Goal: Task Accomplishment & Management: Use online tool/utility

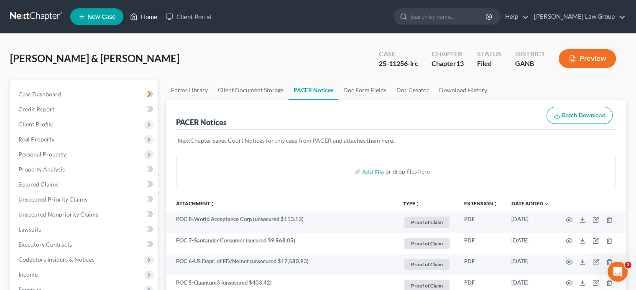
click at [149, 15] on link "Home" at bounding box center [144, 16] width 36 height 15
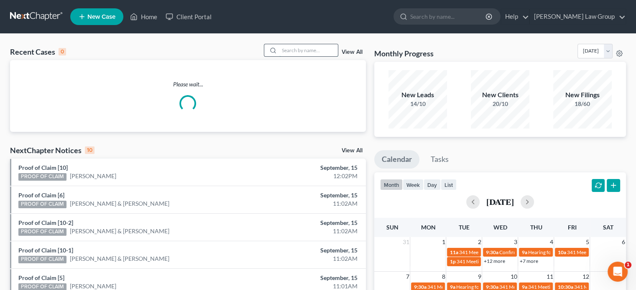
click at [291, 51] on input "search" at bounding box center [308, 50] width 59 height 12
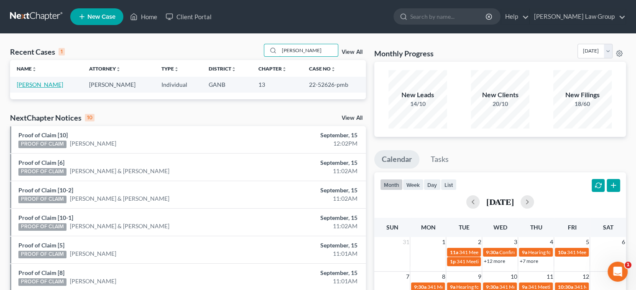
type input "[PERSON_NAME]"
click at [42, 84] on link "[PERSON_NAME]" at bounding box center [40, 84] width 46 height 7
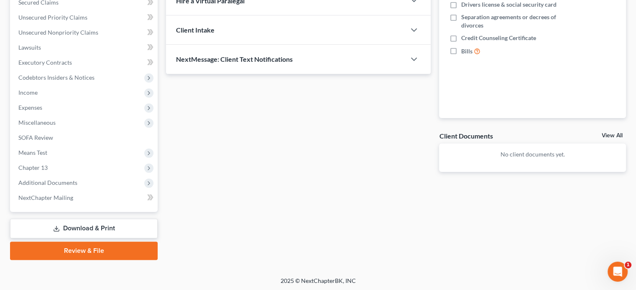
scroll to position [183, 0]
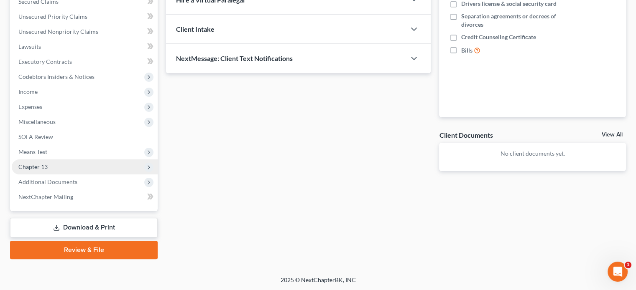
click at [33, 163] on span "Chapter 13" at bounding box center [85, 167] width 146 height 15
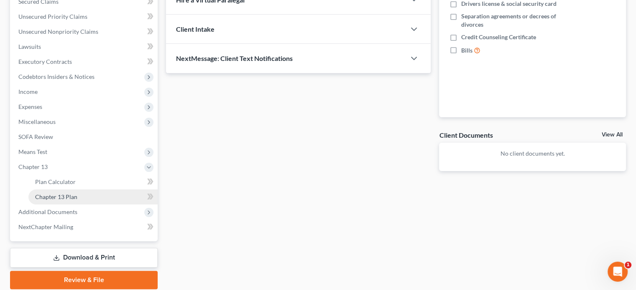
click at [46, 194] on span "Chapter 13 Plan" at bounding box center [56, 196] width 42 height 7
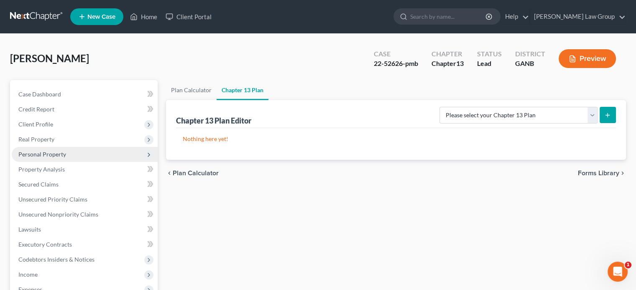
click at [30, 156] on span "Personal Property" at bounding box center [42, 154] width 48 height 7
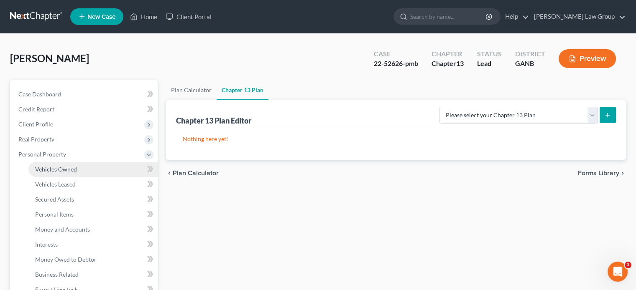
click at [53, 168] on span "Vehicles Owned" at bounding box center [56, 169] width 42 height 7
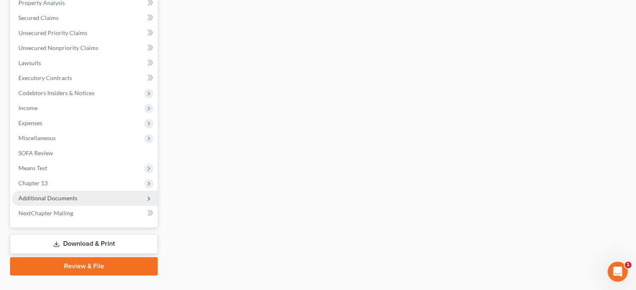
scroll to position [333, 0]
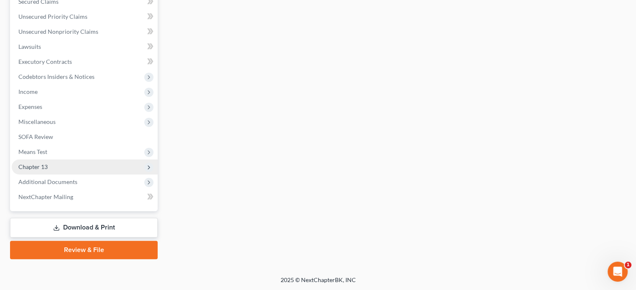
click at [34, 168] on span "Chapter 13" at bounding box center [32, 166] width 29 height 7
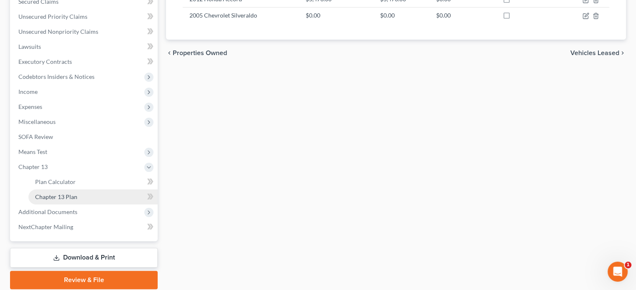
click at [38, 197] on span "Chapter 13 Plan" at bounding box center [56, 196] width 42 height 7
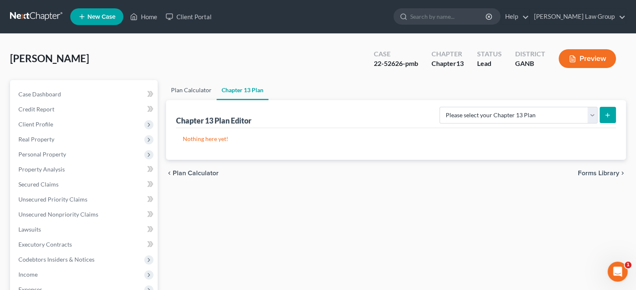
click at [181, 88] on link "Plan Calculator" at bounding box center [191, 90] width 51 height 20
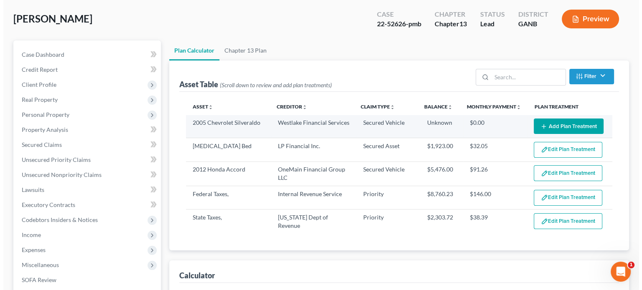
scroll to position [42, 0]
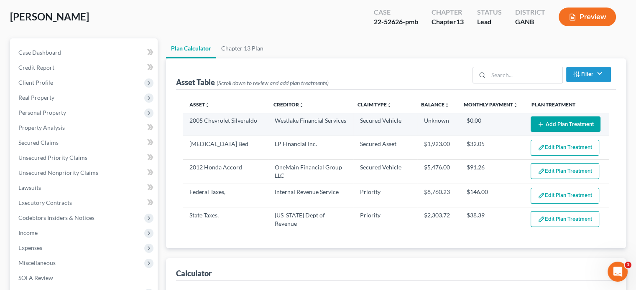
select select "59"
click at [564, 123] on button "Add Plan Treatment" at bounding box center [565, 124] width 70 height 15
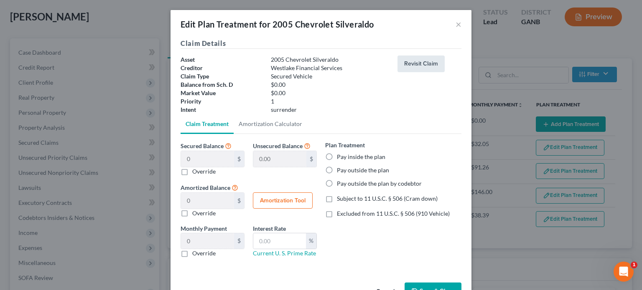
click at [413, 61] on button "Revisit Claim" at bounding box center [420, 64] width 47 height 17
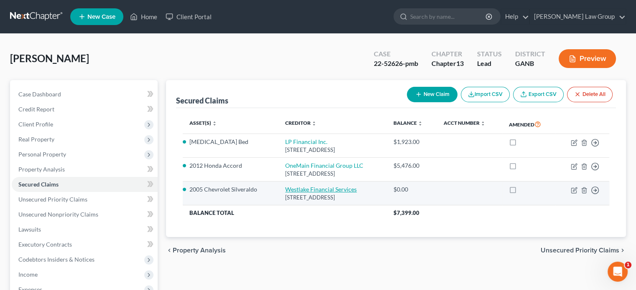
click at [297, 192] on link "Westlake Financial Services" at bounding box center [320, 189] width 71 height 7
select select "9"
select select "0"
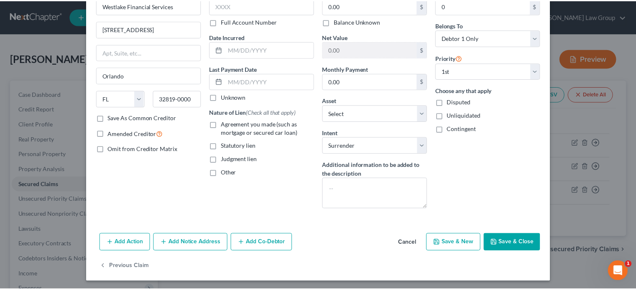
scroll to position [51, 0]
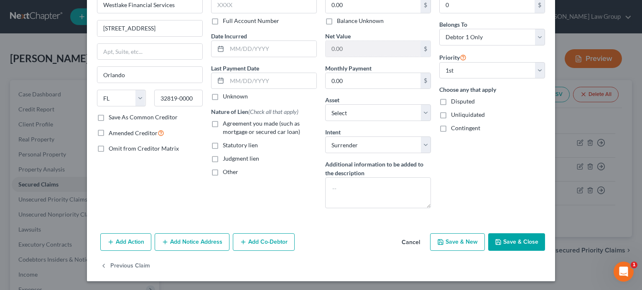
click at [509, 239] on button "Save & Close" at bounding box center [516, 243] width 57 height 18
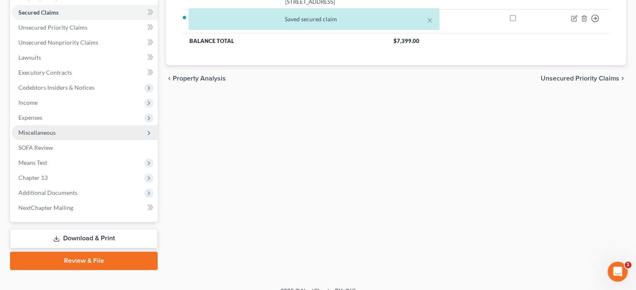
scroll to position [183, 0]
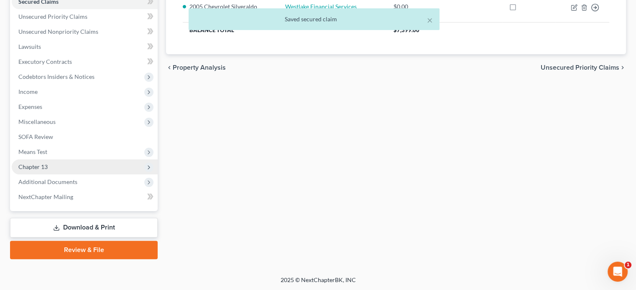
click at [35, 169] on span "Chapter 13" at bounding box center [32, 166] width 29 height 7
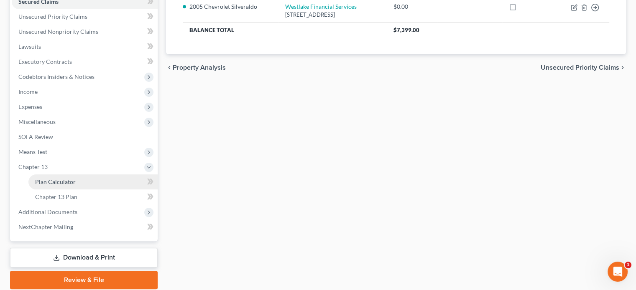
click at [56, 181] on span "Plan Calculator" at bounding box center [55, 181] width 41 height 7
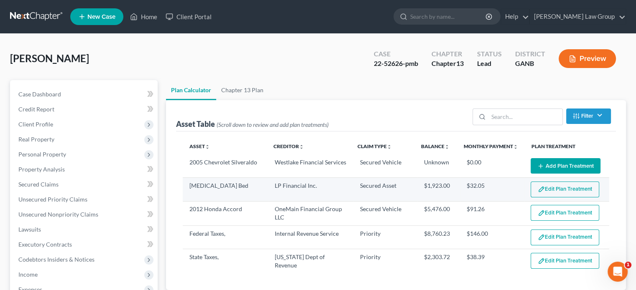
select select "59"
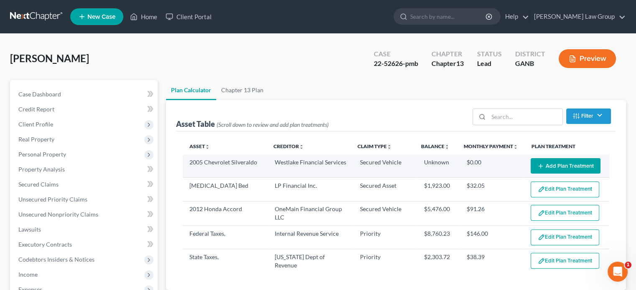
click at [563, 163] on button "Add Plan Treatment" at bounding box center [565, 165] width 70 height 15
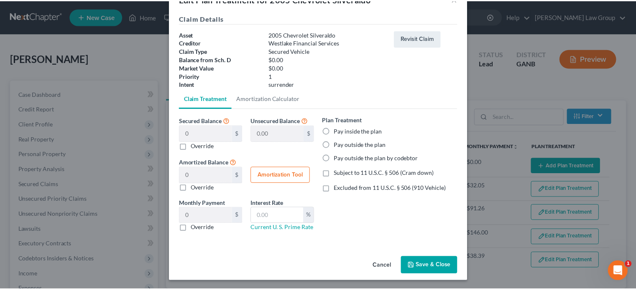
scroll to position [26, 0]
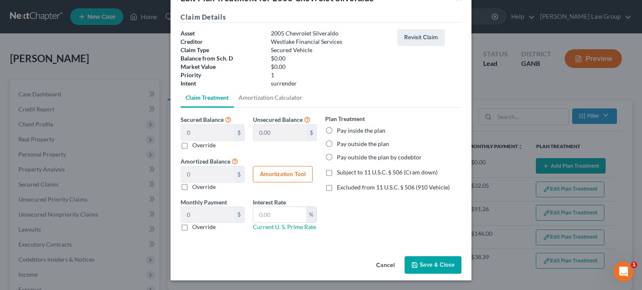
drag, startPoint x: 426, startPoint y: 267, endPoint x: 331, endPoint y: 245, distance: 97.3
click at [425, 267] on button "Save & Close" at bounding box center [433, 266] width 57 height 18
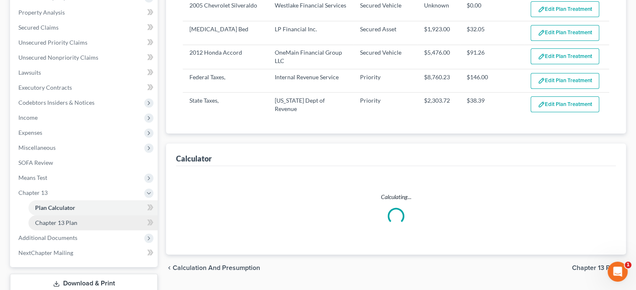
scroll to position [167, 0]
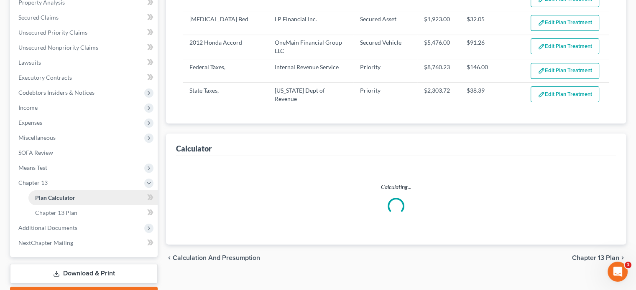
select select "59"
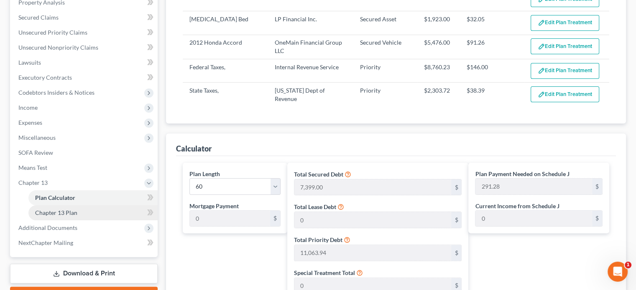
click at [57, 211] on span "Chapter 13 Plan" at bounding box center [56, 212] width 42 height 7
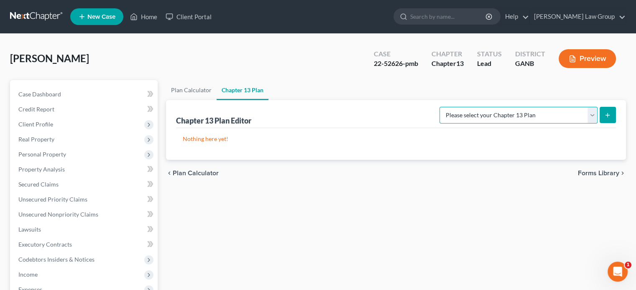
click at [588, 118] on select "Please select your Chapter 13 Plan [US_STATE] Northern - [PERSON_NAME] Law Grou…" at bounding box center [518, 115] width 158 height 17
select select "0"
click at [446, 107] on select "Please select your Chapter 13 Plan [US_STATE] Northern - [PERSON_NAME] Law Grou…" at bounding box center [518, 115] width 158 height 17
click at [606, 113] on icon "submit" at bounding box center [607, 115] width 7 height 7
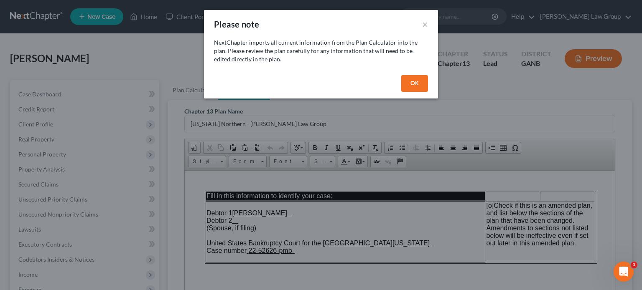
drag, startPoint x: 417, startPoint y: 78, endPoint x: 425, endPoint y: 92, distance: 15.9
click at [419, 79] on button "OK" at bounding box center [414, 83] width 27 height 17
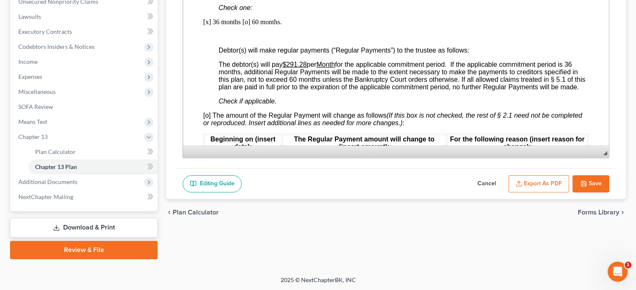
scroll to position [752, 0]
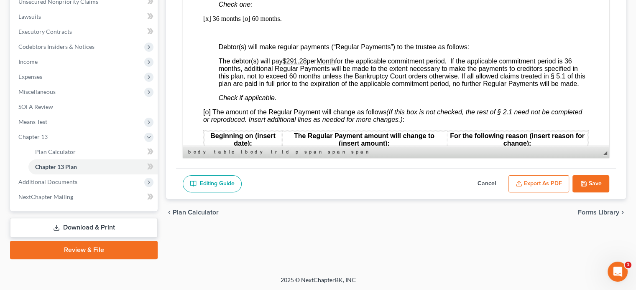
click at [307, 62] on u "$291.28" at bounding box center [295, 61] width 24 height 7
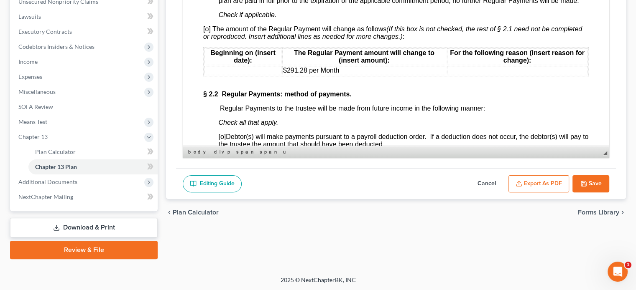
scroll to position [836, 0]
click at [209, 37] on span "[o] The amount of the Regular Payment will change as follows (If this box is no…" at bounding box center [392, 32] width 379 height 15
click at [207, 75] on td at bounding box center [242, 70] width 77 height 9
click at [308, 74] on span "$291.28 per Month" at bounding box center [311, 69] width 56 height 7
click at [461, 75] on td at bounding box center [517, 70] width 140 height 9
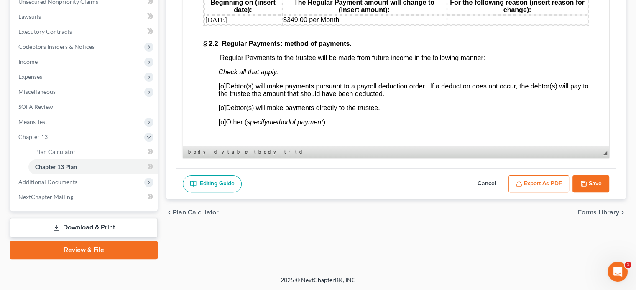
scroll to position [919, 0]
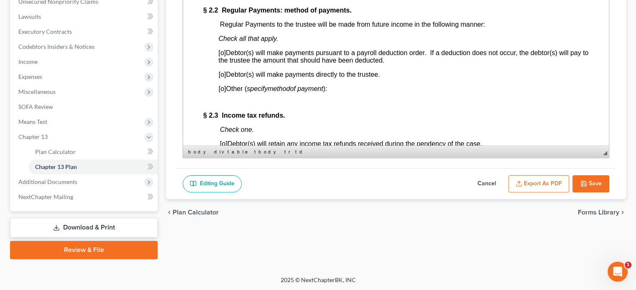
click at [224, 78] on span "[o]" at bounding box center [223, 74] width 8 height 7
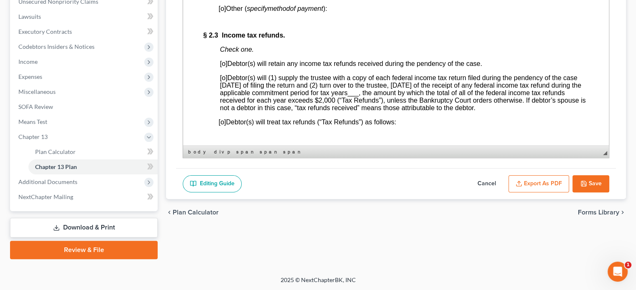
scroll to position [1003, 0]
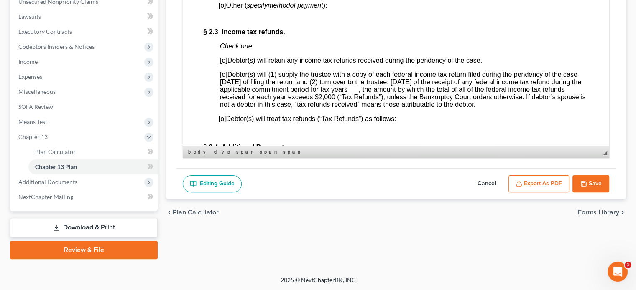
click at [226, 78] on span "[o]" at bounding box center [224, 74] width 8 height 7
drag, startPoint x: 401, startPoint y: 105, endPoint x: 411, endPoint y: 104, distance: 10.0
click at [359, 93] on span "___" at bounding box center [352, 89] width 11 height 7
drag, startPoint x: 401, startPoint y: 102, endPoint x: 453, endPoint y: 102, distance: 51.4
click at [400, 93] on span "2021, 2022, 2023" at bounding box center [373, 89] width 52 height 7
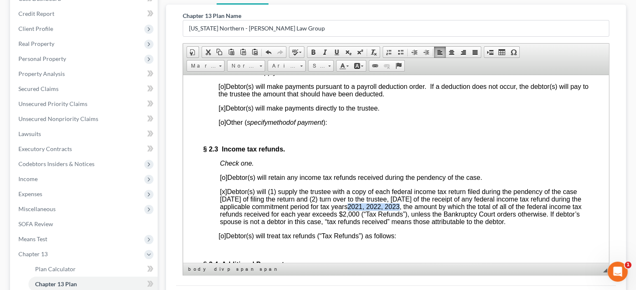
scroll to position [88, 0]
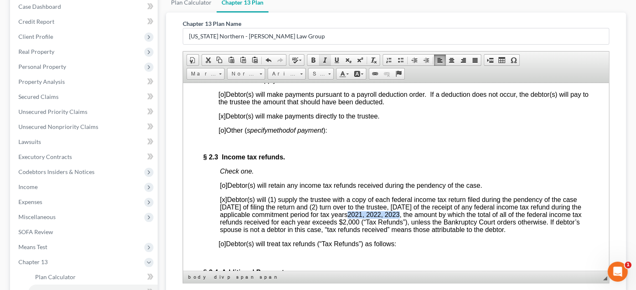
click at [313, 59] on span at bounding box center [313, 60] width 7 height 7
click at [337, 59] on span at bounding box center [336, 60] width 7 height 7
click at [489, 174] on div "Part 2: Plan Payments and Length of Plan; Disbursement of Funds by Trustee to H…" at bounding box center [395, 214] width 385 height 793
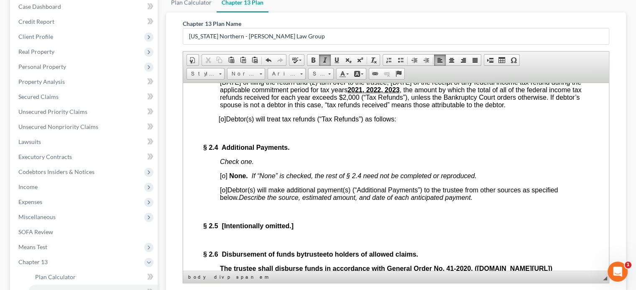
scroll to position [1128, 0]
click at [224, 179] on span "[o]" at bounding box center [224, 175] width 8 height 7
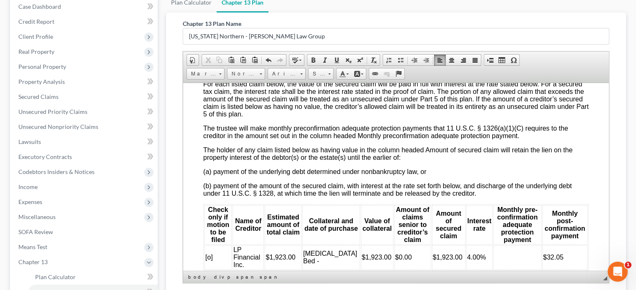
scroll to position [1839, 0]
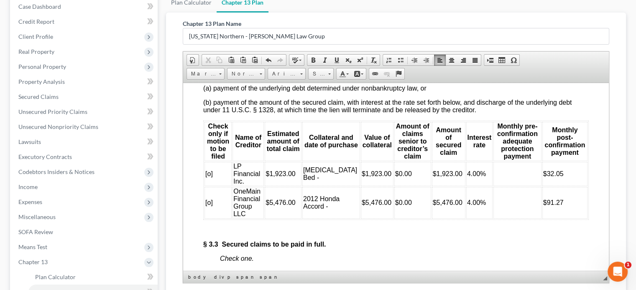
click at [301, 186] on td "$1,923.00" at bounding box center [283, 174] width 36 height 24
click at [327, 186] on td "[MEDICAL_DATA] Bed -" at bounding box center [331, 174] width 58 height 24
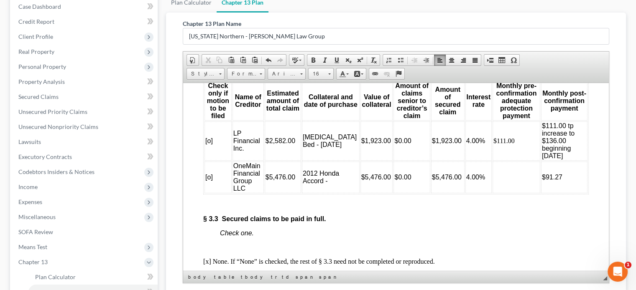
scroll to position [1881, 0]
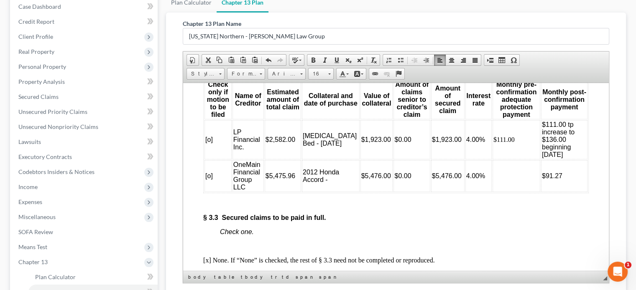
click at [335, 192] on td "2012 Honda Accord -" at bounding box center [331, 176] width 58 height 32
click at [375, 179] on span "$5,476.00" at bounding box center [376, 175] width 30 height 7
click at [449, 192] on td "$5,476.00" at bounding box center [447, 176] width 33 height 32
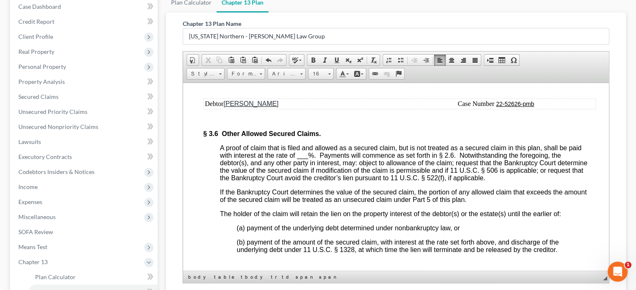
scroll to position [2424, 0]
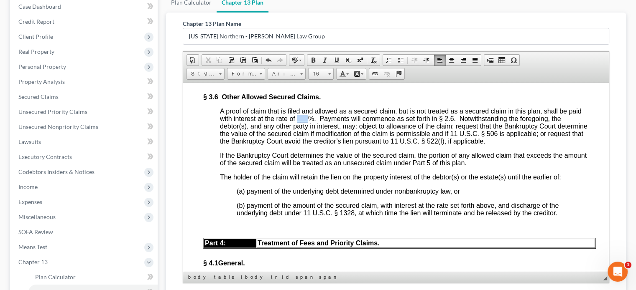
drag, startPoint x: 298, startPoint y: 166, endPoint x: 310, endPoint y: 167, distance: 11.7
click at [310, 145] on span "A proof of claim that is filed and allowed as a secured claim, but is not treat…" at bounding box center [403, 125] width 367 height 37
drag, startPoint x: 299, startPoint y: 167, endPoint x: 317, endPoint y: 165, distance: 18.0
click at [317, 145] on span "A proof of claim that is filed and allowed as a secured claim, but is not treat…" at bounding box center [403, 125] width 367 height 37
click at [313, 59] on span at bounding box center [313, 60] width 7 height 7
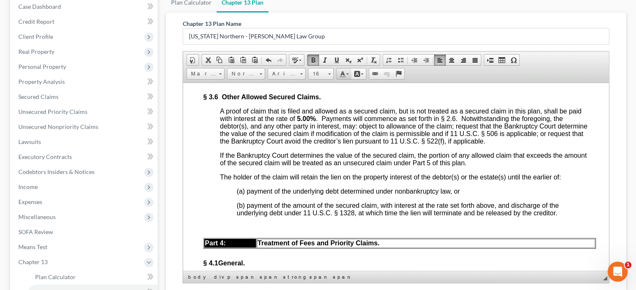
drag, startPoint x: 334, startPoint y: 59, endPoint x: 338, endPoint y: 72, distance: 13.4
click at [335, 60] on span at bounding box center [336, 60] width 7 height 7
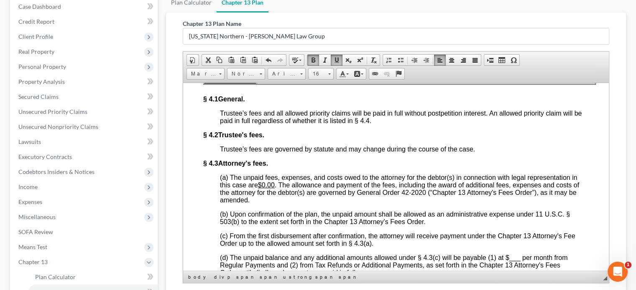
scroll to position [2591, 0]
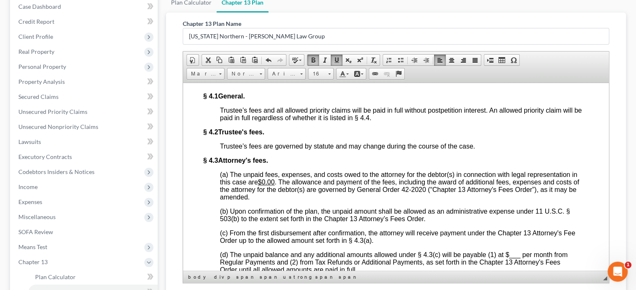
click at [276, 186] on span "(a) The unpaid fees, expenses, and costs owed to the attorney for the debtor(s)…" at bounding box center [398, 178] width 357 height 15
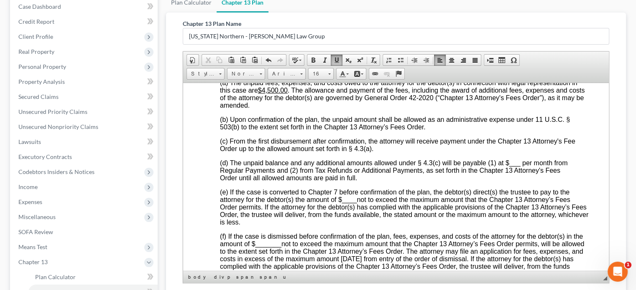
scroll to position [2716, 0]
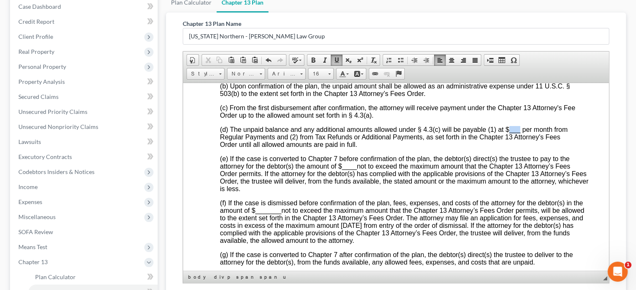
drag, startPoint x: 509, startPoint y: 183, endPoint x: 518, endPoint y: 183, distance: 8.8
click at [518, 133] on span "___" at bounding box center [514, 129] width 11 height 7
drag, startPoint x: 356, startPoint y: 220, endPoint x: 343, endPoint y: 218, distance: 13.5
click at [343, 192] on span "(e) If the case is converted to Chapter 7 before confirmation of the plan, the …" at bounding box center [404, 173] width 368 height 37
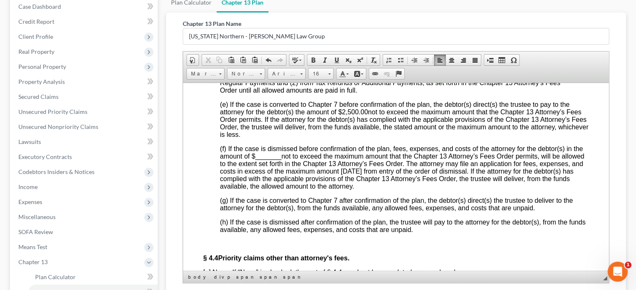
scroll to position [2800, 0]
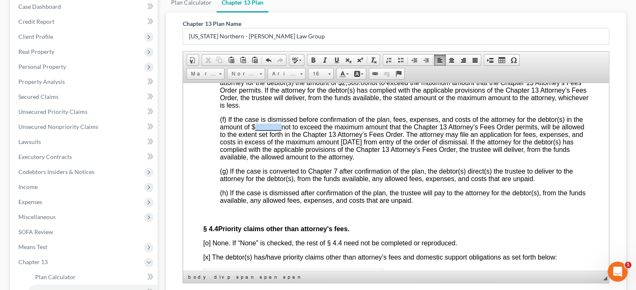
drag, startPoint x: 292, startPoint y: 183, endPoint x: 267, endPoint y: 180, distance: 24.8
click at [267, 130] on span "_______" at bounding box center [268, 126] width 26 height 7
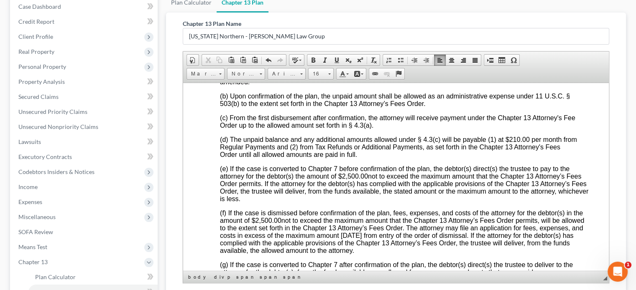
scroll to position [2716, 0]
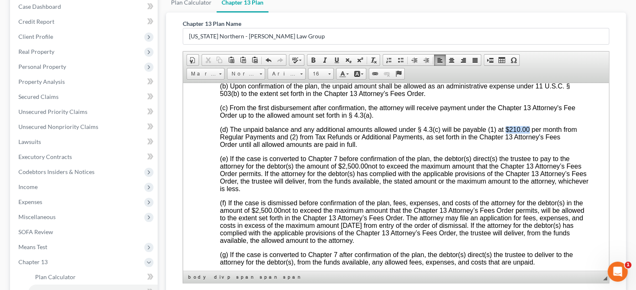
drag, startPoint x: 506, startPoint y: 180, endPoint x: 526, endPoint y: 175, distance: 20.4
click at [528, 177] on div "§ 4.2 Trustee's fees. Trustee’s fees are governed by statute and may change dur…" at bounding box center [395, 152] width 385 height 299
click at [338, 60] on span at bounding box center [336, 60] width 7 height 7
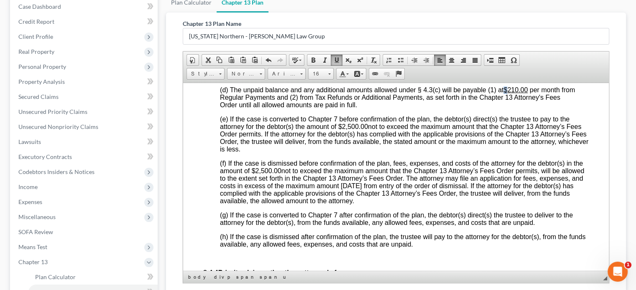
scroll to position [2758, 0]
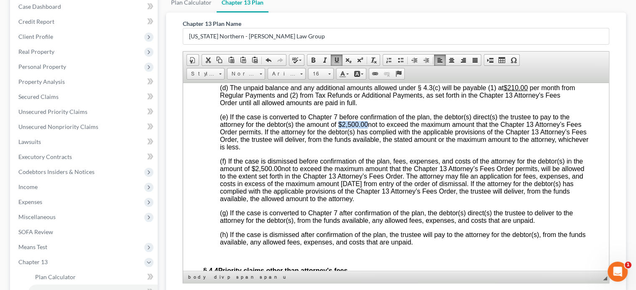
drag, startPoint x: 338, startPoint y: 176, endPoint x: 367, endPoint y: 168, distance: 29.7
click at [367, 150] on span "(e) If the case is converted to Chapter 7 before confirmation of the plan, the …" at bounding box center [404, 131] width 368 height 37
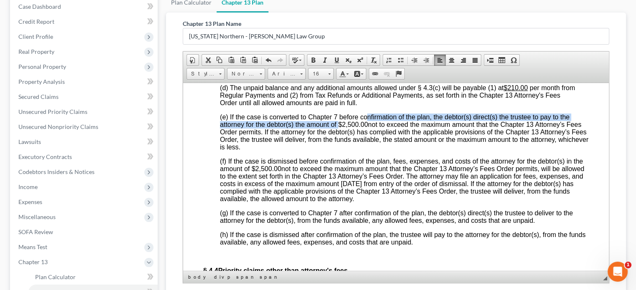
drag, startPoint x: 334, startPoint y: 57, endPoint x: 334, endPoint y: 80, distance: 22.6
click at [334, 68] on span "Document Document Properties Clipboard/Undo Cut Copy Paste Paste as plain text …" at bounding box center [395, 61] width 419 height 14
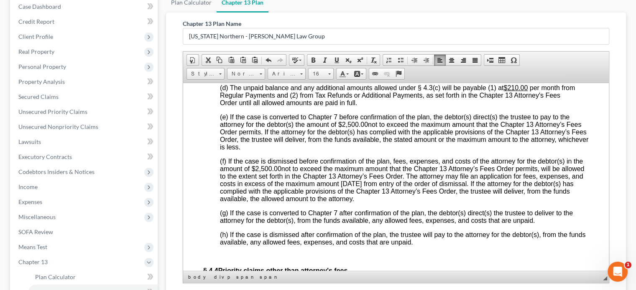
click at [342, 150] on span "(e) If the case is converted to Chapter 7 before confirmation of the plan, the …" at bounding box center [404, 131] width 368 height 37
drag, startPoint x: 339, startPoint y: 176, endPoint x: 366, endPoint y: 174, distance: 26.8
click at [366, 150] on span "(e) If the case is converted to Chapter 7 before confirmation of the plan, the …" at bounding box center [404, 131] width 368 height 37
drag, startPoint x: 335, startPoint y: 61, endPoint x: 339, endPoint y: 68, distance: 8.6
click at [336, 61] on span at bounding box center [336, 60] width 7 height 7
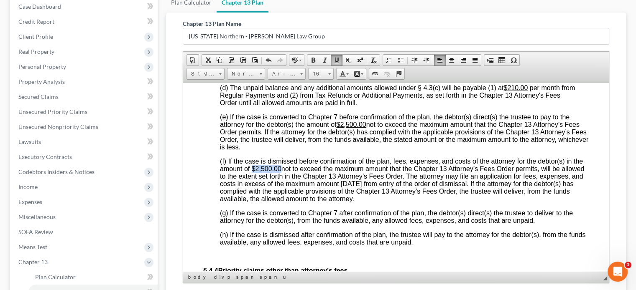
drag, startPoint x: 263, startPoint y: 221, endPoint x: 290, endPoint y: 215, distance: 28.3
click at [290, 202] on span "(f) If the case is dismissed before confirmation of the plan, fees, expenses, a…" at bounding box center [402, 180] width 364 height 45
click at [337, 58] on span at bounding box center [336, 60] width 7 height 7
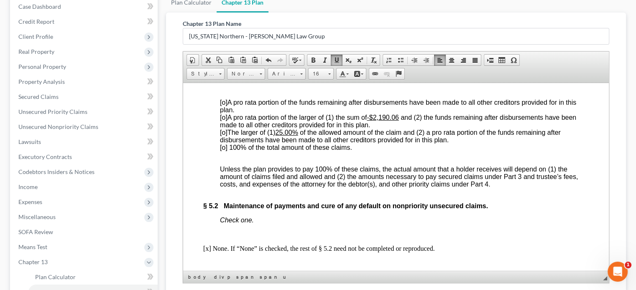
scroll to position [3218, 0]
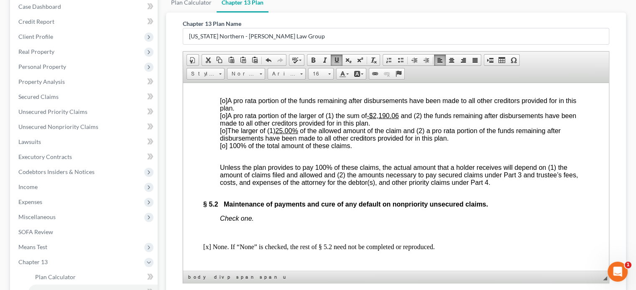
click at [225, 119] on span "[o]" at bounding box center [224, 115] width 8 height 7
drag, startPoint x: 400, startPoint y: 171, endPoint x: 367, endPoint y: 168, distance: 34.1
click at [368, 127] on span "[x ] A pro rata portion of the larger of (1) the sum of -$2,190.06 and (2) the …" at bounding box center [398, 119] width 356 height 15
click at [295, 134] on u "25.00%" at bounding box center [286, 130] width 23 height 7
drag, startPoint x: 372, startPoint y: 171, endPoint x: 397, endPoint y: 170, distance: 24.3
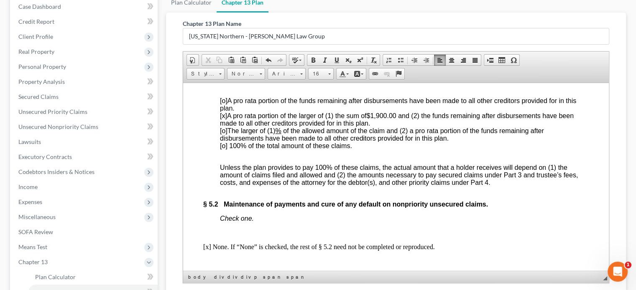
click at [397, 127] on span "[x ] A pro rata portion of the larger of (1) the sum of$1,900.00 and (2) the fu…" at bounding box center [397, 119] width 354 height 15
drag, startPoint x: 334, startPoint y: 61, endPoint x: 342, endPoint y: 67, distance: 10.4
click at [336, 63] on link "Underline" at bounding box center [337, 60] width 12 height 11
click at [389, 150] on p "[o] A pro rata portion of the funds remaining after disbursements have been mad…" at bounding box center [404, 123] width 369 height 53
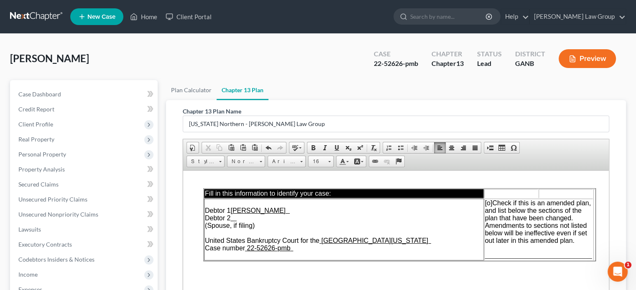
scroll to position [0, 0]
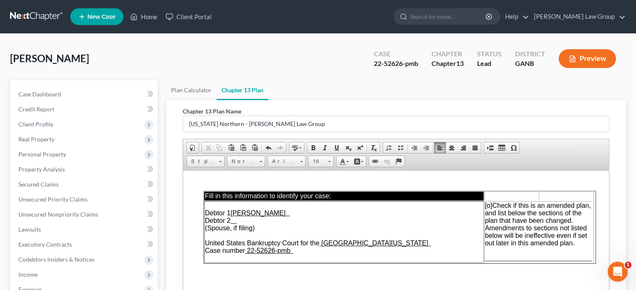
click at [490, 206] on span "[o]" at bounding box center [489, 205] width 8 height 7
click at [485, 260] on span "________________________________" at bounding box center [538, 258] width 107 height 7
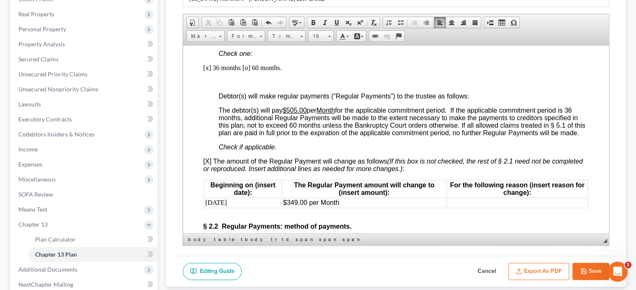
scroll to position [794, 0]
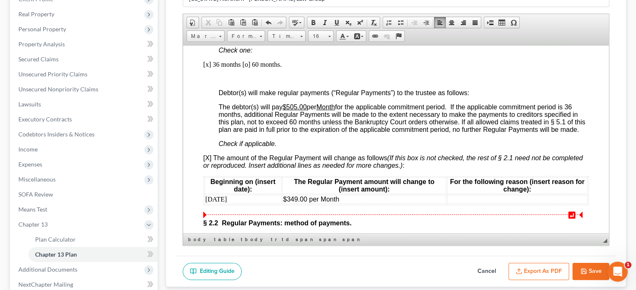
click at [454, 204] on td at bounding box center [517, 199] width 140 height 9
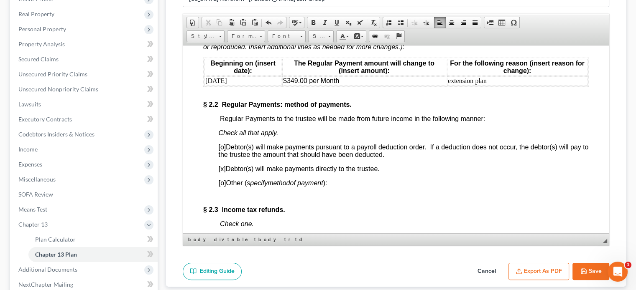
scroll to position [919, 0]
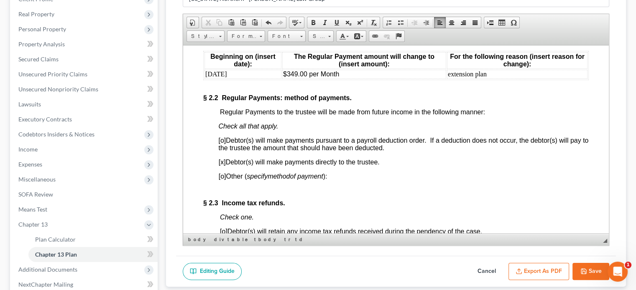
click at [588, 270] on button "Save" at bounding box center [590, 272] width 37 height 18
select select "0"
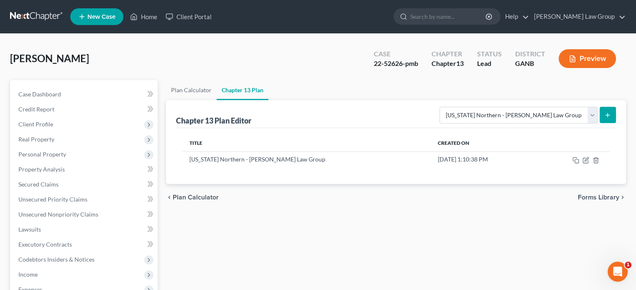
scroll to position [0, 0]
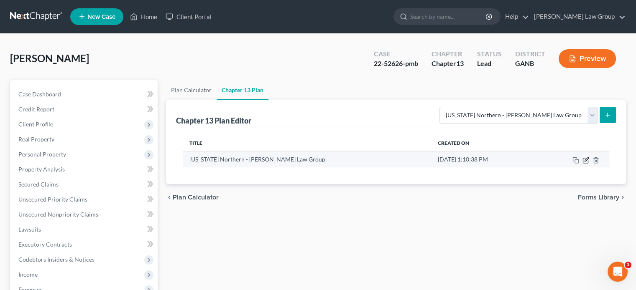
click at [585, 160] on icon "button" at bounding box center [586, 160] width 4 height 4
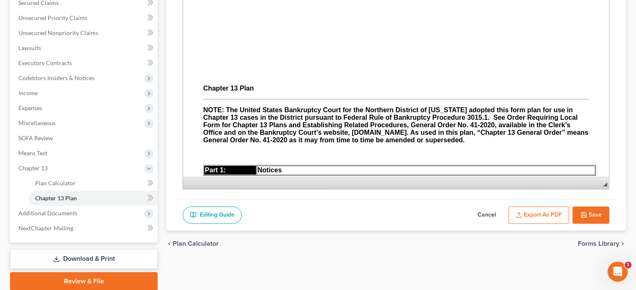
scroll to position [213, 0]
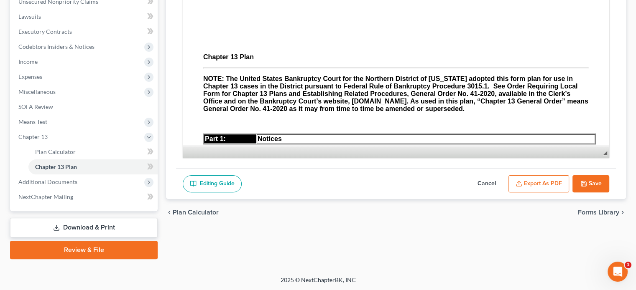
click at [549, 183] on button "Export as PDF" at bounding box center [538, 185] width 61 height 18
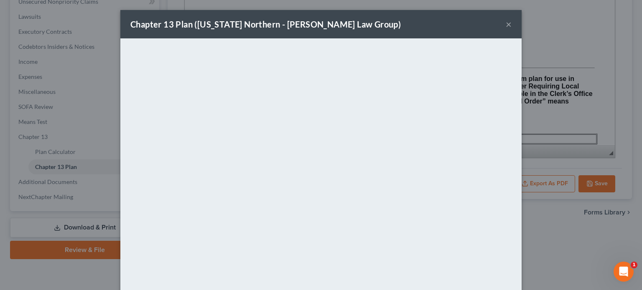
click at [506, 23] on button "×" at bounding box center [509, 24] width 6 height 10
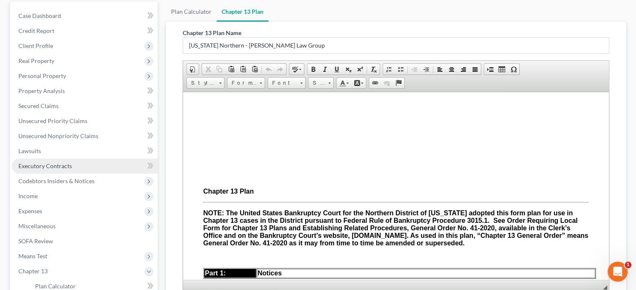
scroll to position [88, 0]
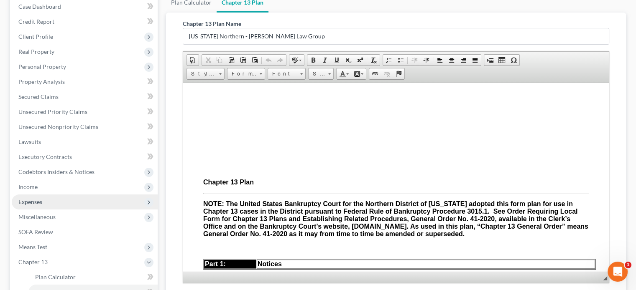
click at [30, 202] on span "Expenses" at bounding box center [30, 202] width 24 height 7
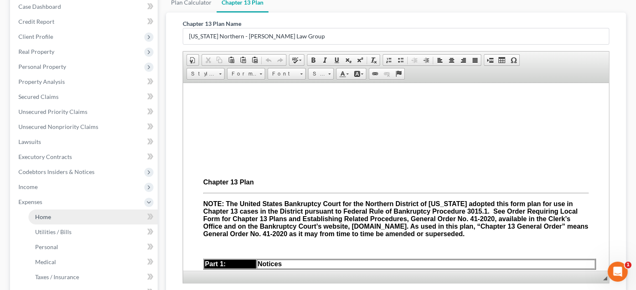
drag, startPoint x: 34, startPoint y: 215, endPoint x: 39, endPoint y: 215, distance: 5.4
click at [34, 215] on link "Home" at bounding box center [92, 217] width 129 height 15
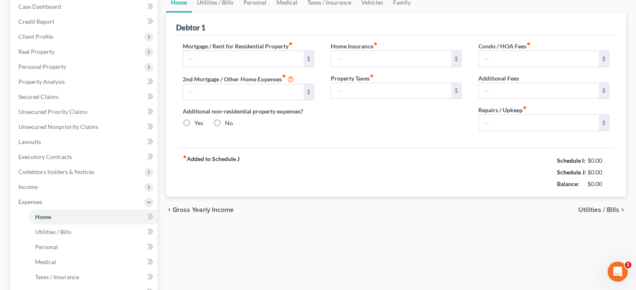
scroll to position [35, 0]
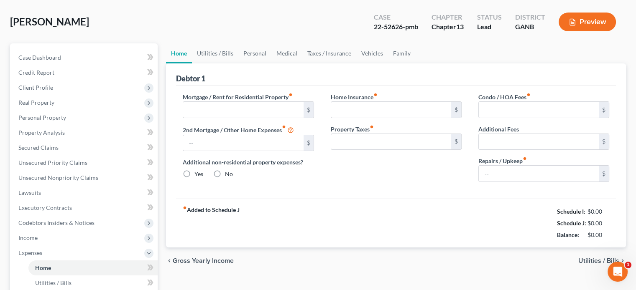
type input "0.00"
radio input "true"
type input "0.00"
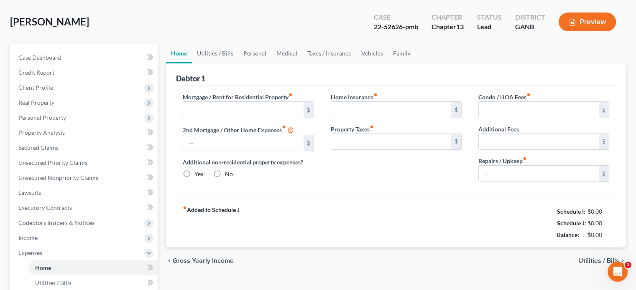
type input "0.00"
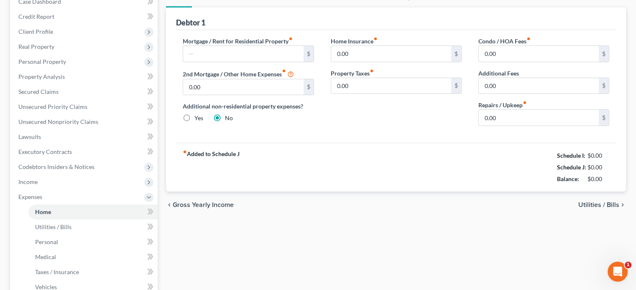
scroll to position [125, 0]
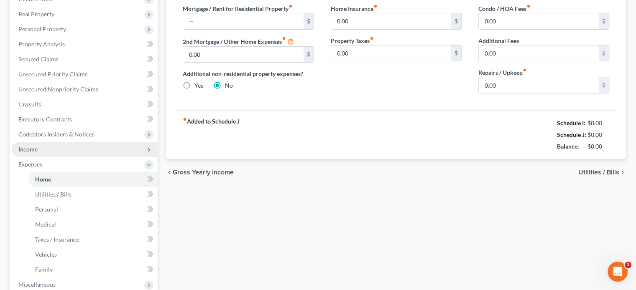
click at [30, 150] on span "Income" at bounding box center [27, 149] width 19 height 7
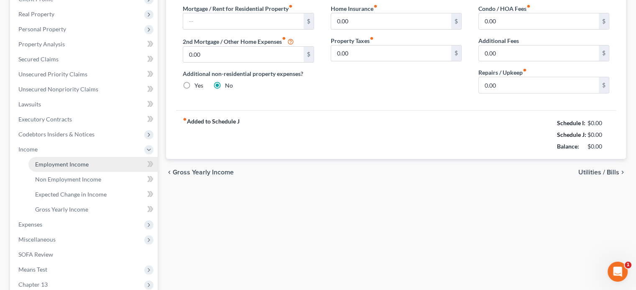
click at [56, 162] on span "Employment Income" at bounding box center [61, 164] width 53 height 7
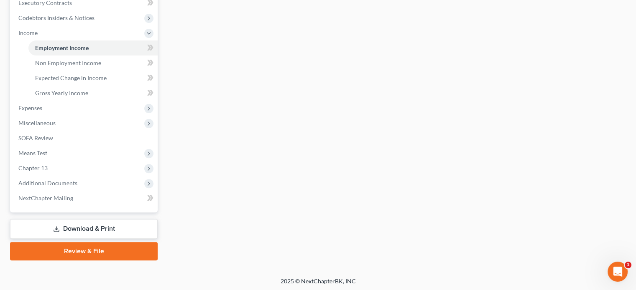
scroll to position [243, 0]
click at [67, 226] on link "Download & Print" at bounding box center [84, 228] width 148 height 20
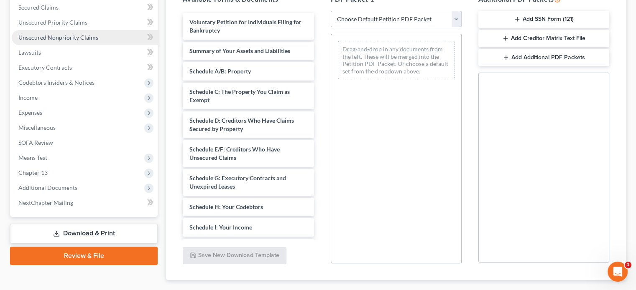
scroll to position [225, 0]
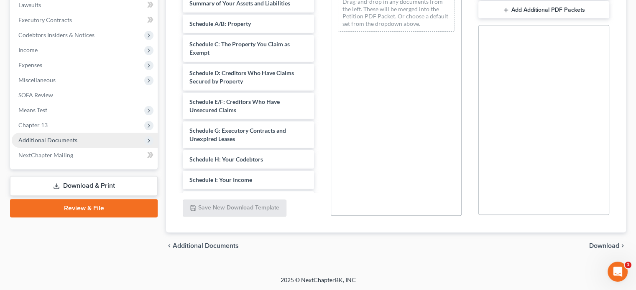
click at [43, 140] on span "Additional Documents" at bounding box center [47, 140] width 59 height 7
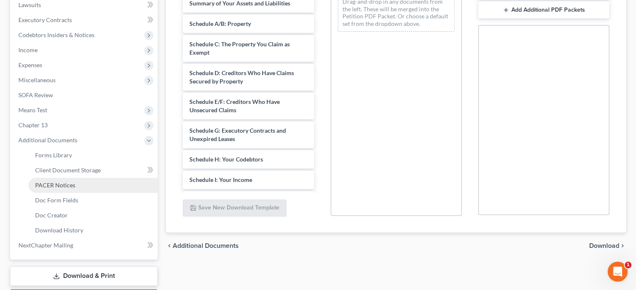
click at [52, 184] on span "PACER Notices" at bounding box center [55, 185] width 40 height 7
